Goal: Check status

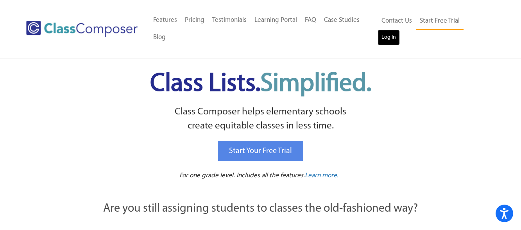
click at [400, 30] on link "Log In" at bounding box center [388, 38] width 22 height 16
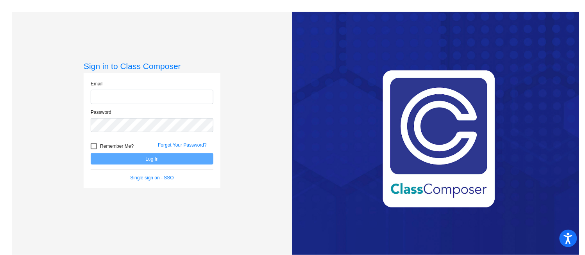
type input "[EMAIL_ADDRESS][DOMAIN_NAME]"
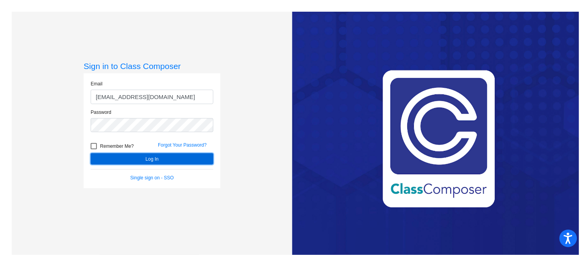
click at [151, 161] on button "Log In" at bounding box center [152, 158] width 123 height 11
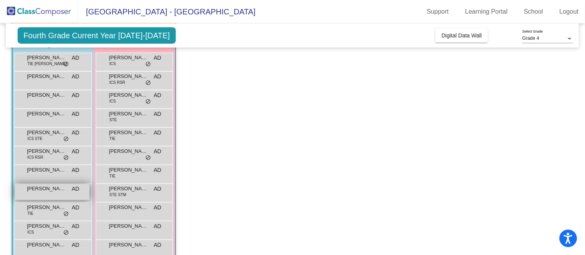
scroll to position [87, 0]
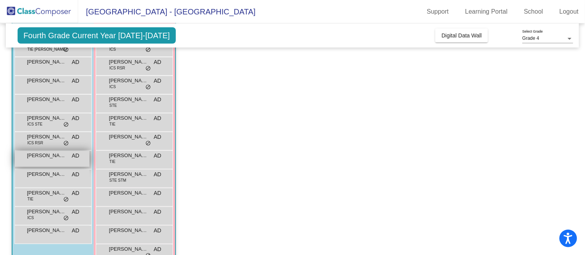
click at [52, 161] on div "[PERSON_NAME] AD lock do_not_disturb_alt" at bounding box center [52, 159] width 75 height 16
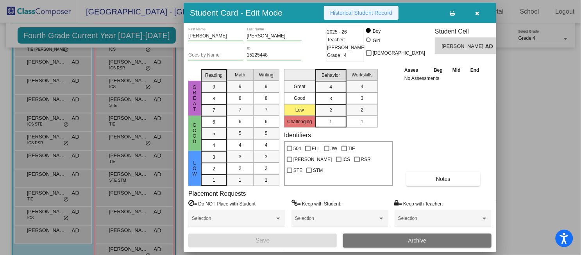
click at [370, 13] on span "Historical Student Record" at bounding box center [361, 13] width 62 height 6
click at [528, 116] on div at bounding box center [290, 127] width 581 height 255
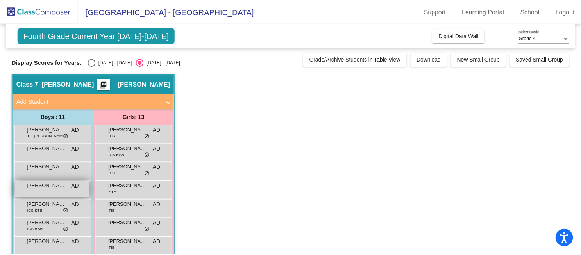
scroll to position [43, 0]
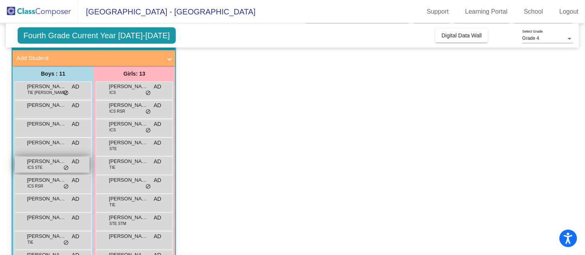
click at [50, 162] on span "[PERSON_NAME]" at bounding box center [46, 162] width 39 height 8
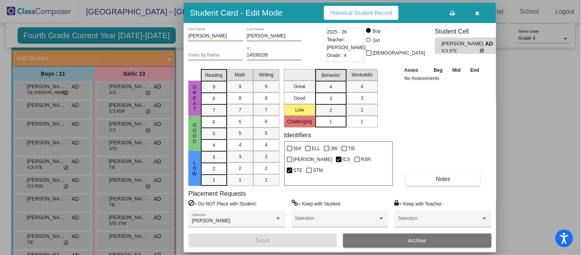
click at [357, 14] on span "Historical Student Record" at bounding box center [361, 13] width 62 height 6
